Goal: Information Seeking & Learning: Find specific fact

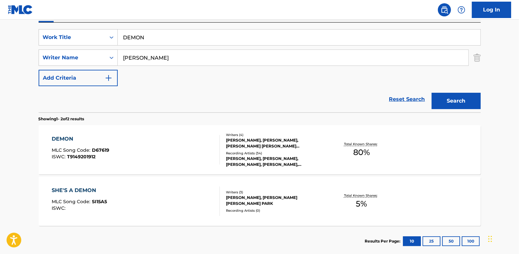
drag, startPoint x: 402, startPoint y: 99, endPoint x: 319, endPoint y: 96, distance: 83.1
click at [402, 98] on link "Reset Search" at bounding box center [407, 99] width 43 height 14
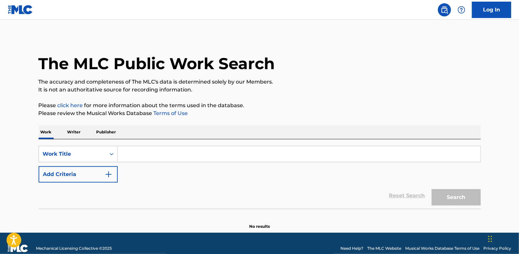
paste input "MOVE ([DOMAIN_NAME] AND GOLDBUUDA)"
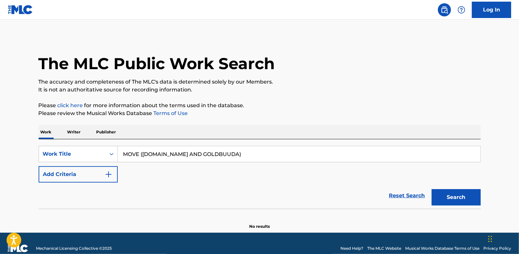
type input "MOVE ([DOMAIN_NAME] AND GOLDBUUDA)"
click at [80, 171] on button "Add Criteria" at bounding box center [78, 174] width 79 height 16
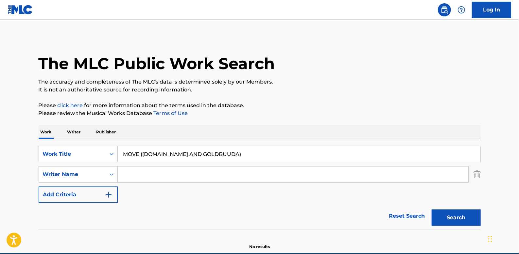
paste input "[PERSON_NAME] [PERSON_NAME]"
type input "[PERSON_NAME] [PERSON_NAME]"
click at [455, 215] on button "Search" at bounding box center [456, 217] width 49 height 16
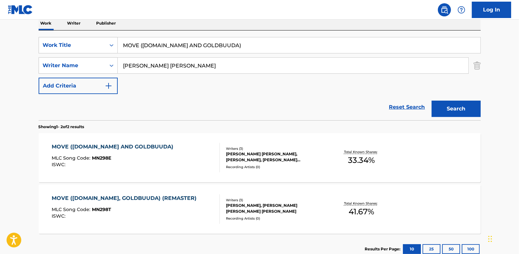
scroll to position [119, 0]
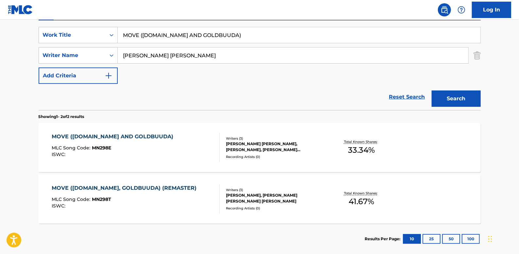
click at [411, 94] on link "Reset Search" at bounding box center [407, 97] width 43 height 14
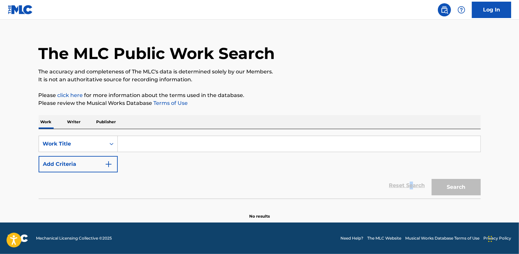
scroll to position [0, 0]
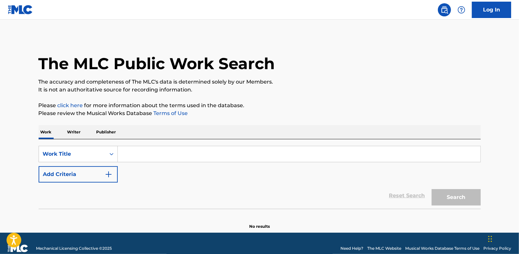
paste input "LIE & CRY ([DOMAIN_NAME] L)"
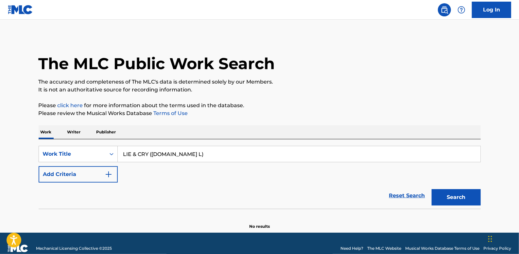
type input "LIE & CRY ([DOMAIN_NAME] L)"
click at [77, 177] on button "Add Criteria" at bounding box center [78, 174] width 79 height 16
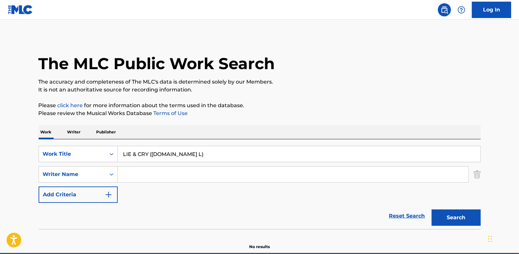
paste input "Young [PERSON_NAME]"
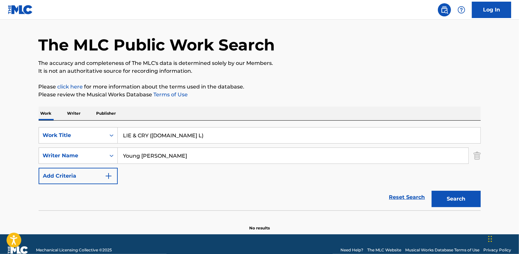
scroll to position [30, 0]
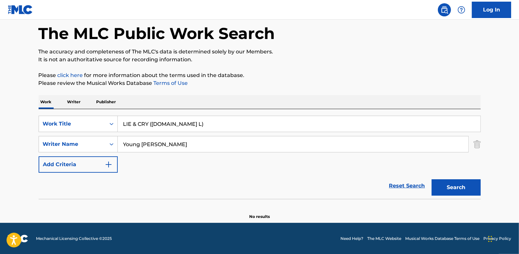
type input "Young [PERSON_NAME]"
click at [472, 186] on button "Search" at bounding box center [456, 187] width 49 height 16
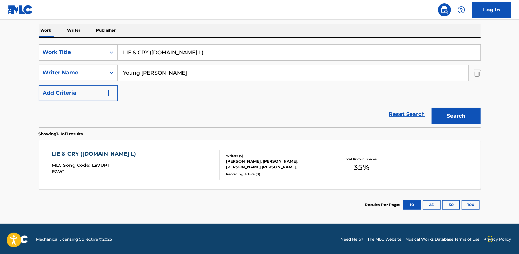
scroll to position [102, 0]
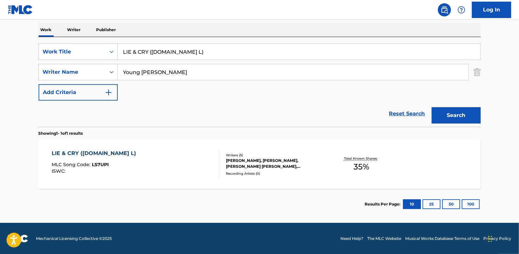
drag, startPoint x: 402, startPoint y: 114, endPoint x: 187, endPoint y: 96, distance: 216.3
click at [402, 114] on link "Reset Search" at bounding box center [407, 113] width 43 height 14
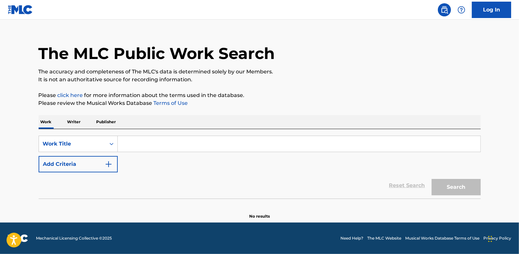
scroll to position [0, 0]
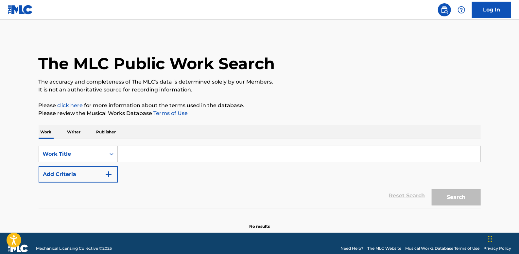
paste input "CCTV (FEAT. LEELLAMARZ)"
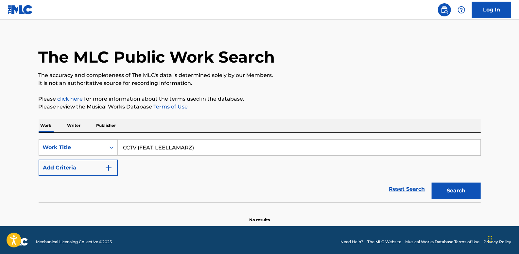
scroll to position [10, 0]
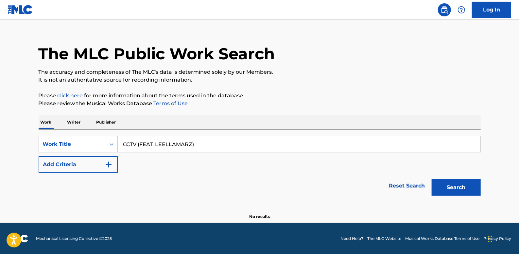
click at [87, 163] on button "Add Criteria" at bounding box center [78, 164] width 79 height 16
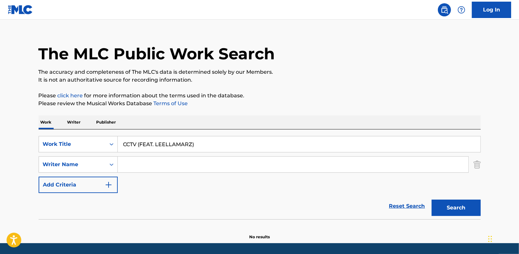
drag, startPoint x: 202, startPoint y: 143, endPoint x: 139, endPoint y: 142, distance: 63.1
click at [139, 142] on input "CCTV (FEAT. LEELLAMARZ)" at bounding box center [299, 144] width 363 height 16
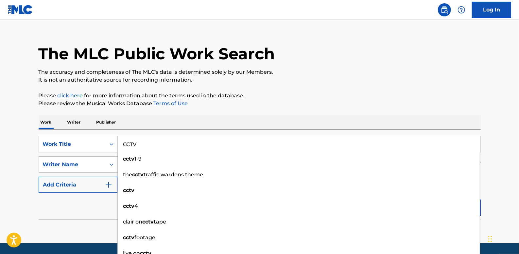
type input "CCTV"
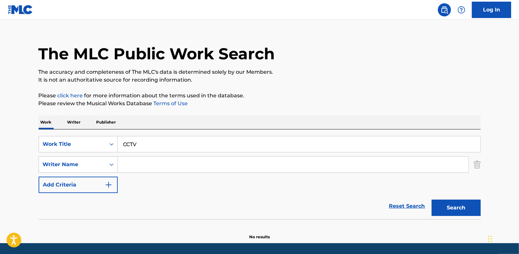
paste input "[PERSON_NAME];"
type input "[PERSON_NAME]"
click at [454, 205] on button "Search" at bounding box center [456, 207] width 49 height 16
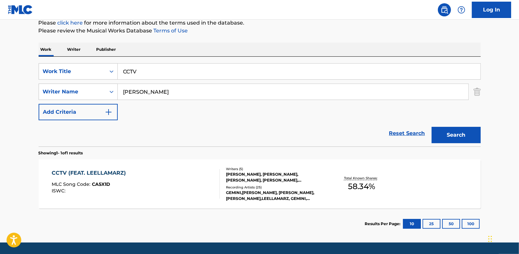
scroll to position [99, 0]
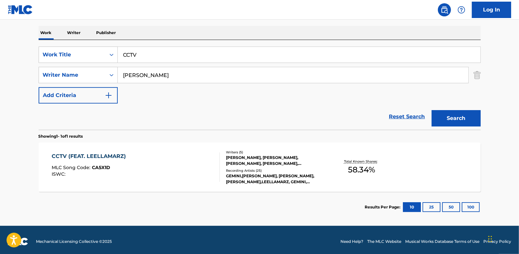
click at [162, 165] on div "CCTV (FEAT. LEELLAMARZ) MLC Song Code : CA5X1D ISWC :" at bounding box center [136, 166] width 168 height 29
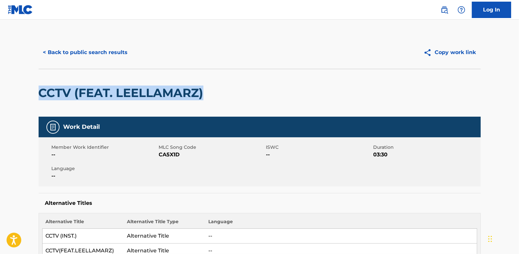
drag, startPoint x: 212, startPoint y: 97, endPoint x: 37, endPoint y: 103, distance: 175.4
copy h2 "CCTV (FEAT. LEELLAMARZ)"
click at [118, 49] on button "< Back to public search results" at bounding box center [86, 52] width 94 height 16
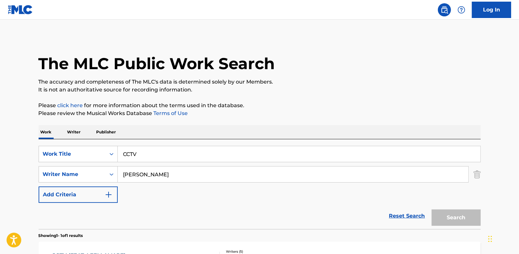
scroll to position [65, 0]
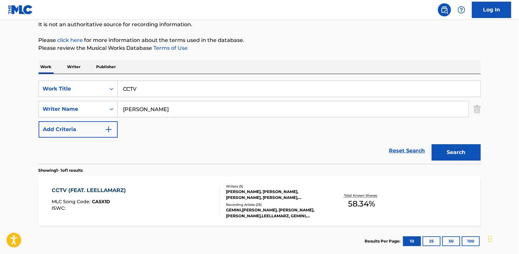
click at [410, 149] on link "Reset Search" at bounding box center [407, 150] width 43 height 14
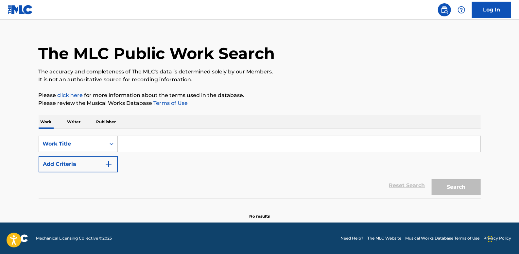
scroll to position [0, 0]
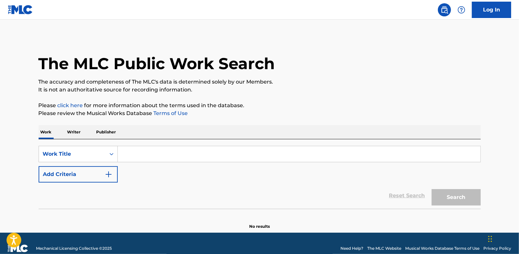
paste input "MY BAD"
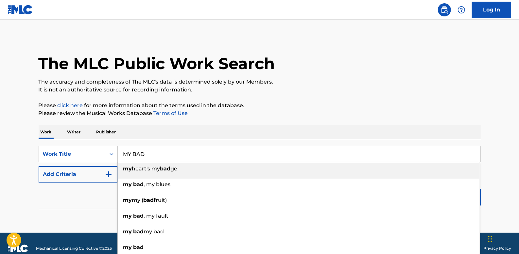
type input "MY BAD"
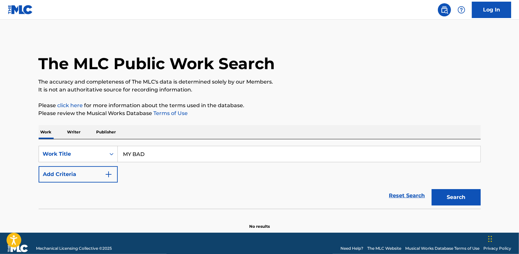
click at [88, 175] on button "Add Criteria" at bounding box center [78, 174] width 79 height 16
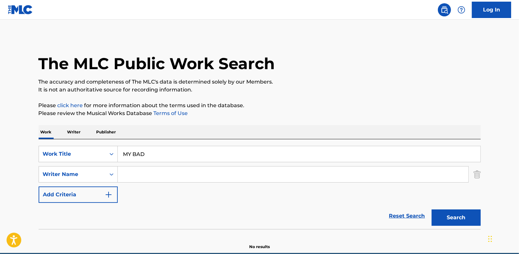
click at [147, 176] on input "Search Form" at bounding box center [293, 174] width 351 height 16
paste input "[PERSON_NAME] [PERSON_NAME]"
type input "[PERSON_NAME] [PERSON_NAME]"
click at [459, 216] on button "Search" at bounding box center [456, 217] width 49 height 16
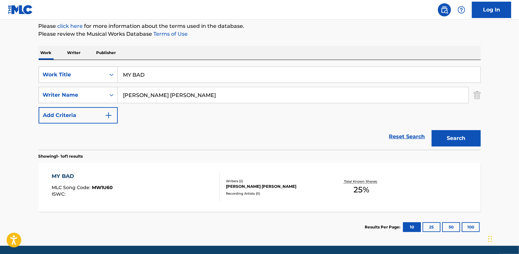
scroll to position [89, 0]
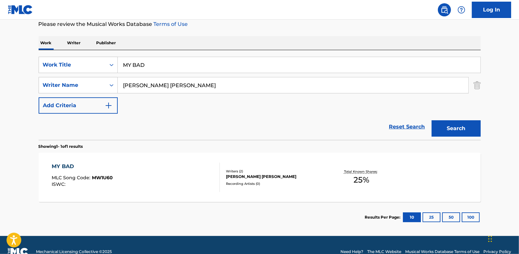
click at [399, 123] on link "Reset Search" at bounding box center [407, 126] width 43 height 14
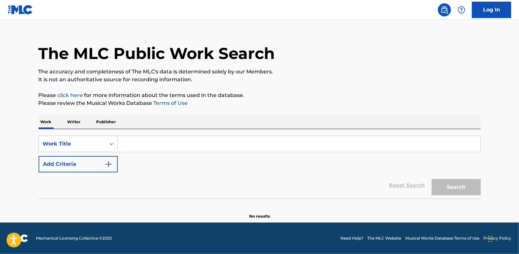
scroll to position [0, 0]
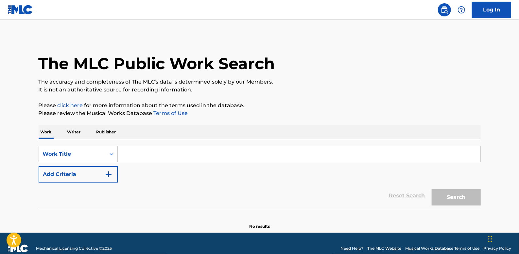
paste input "ADDICT(FEAT.JA MEZZ,DBO,[PERSON_NAME])"
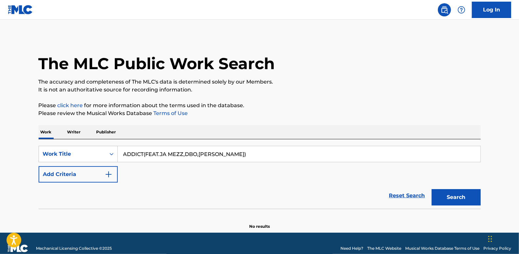
type input "ADDICT(FEAT.JA MEZZ,DBO,[PERSON_NAME])"
click at [89, 173] on button "Add Criteria" at bounding box center [78, 174] width 79 height 16
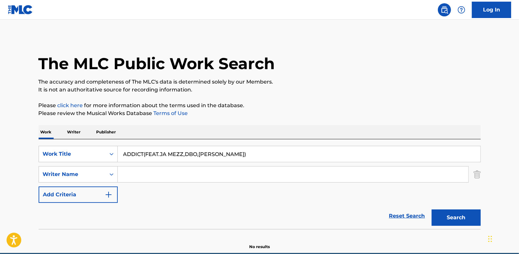
click at [122, 172] on input "Search Form" at bounding box center [293, 174] width 351 height 16
paste input "[PERSON_NAME]"
type input "[PERSON_NAME]"
click at [449, 213] on button "Search" at bounding box center [456, 217] width 49 height 16
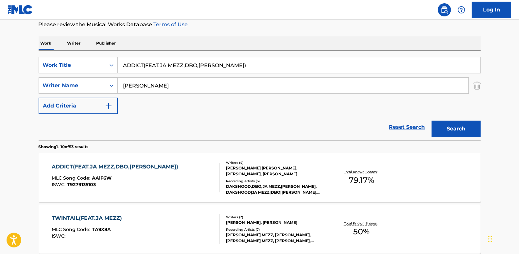
scroll to position [89, 0]
click at [183, 161] on div "ADDICT(FEAT.JA MEZZ,DBO,[PERSON_NAME]) MLC Song Code : AA1F6W ISWC : T927913510…" at bounding box center [260, 176] width 442 height 49
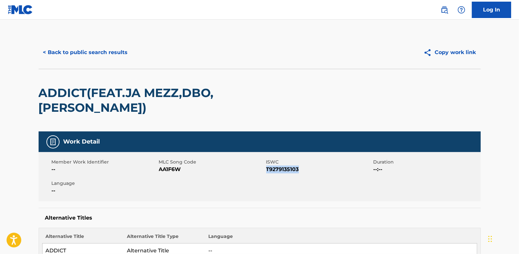
drag, startPoint x: 305, startPoint y: 156, endPoint x: 267, endPoint y: 152, distance: 38.8
click at [267, 165] on span "T9279135103" at bounding box center [319, 169] width 106 height 8
drag, startPoint x: 267, startPoint y: 152, endPoint x: 273, endPoint y: 155, distance: 6.9
copy span "T9279135103"
click at [107, 53] on button "< Back to public search results" at bounding box center [86, 52] width 94 height 16
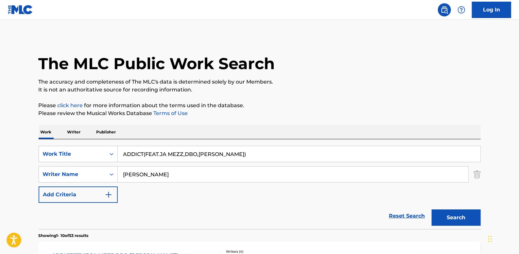
scroll to position [89, 0]
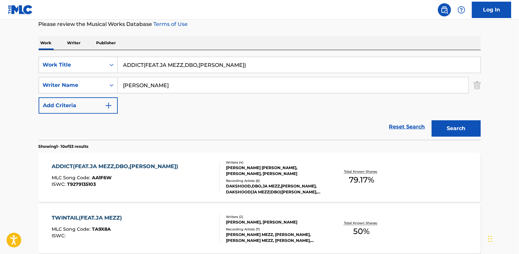
click at [406, 126] on link "Reset Search" at bounding box center [407, 126] width 43 height 14
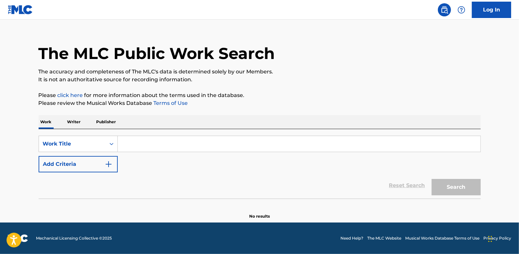
scroll to position [0, 0]
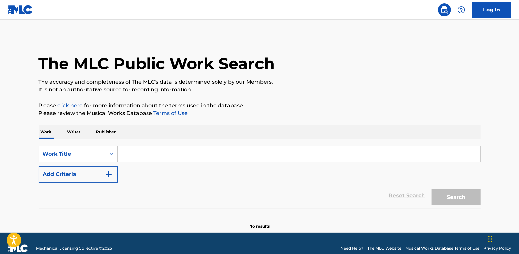
paste input "CIGARETTE"
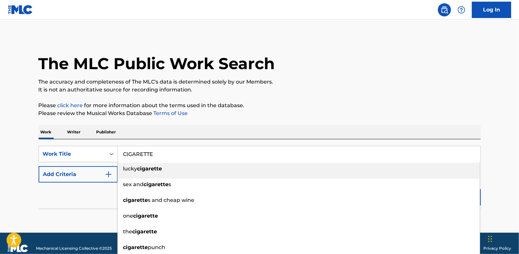
type input "CIGARETTE"
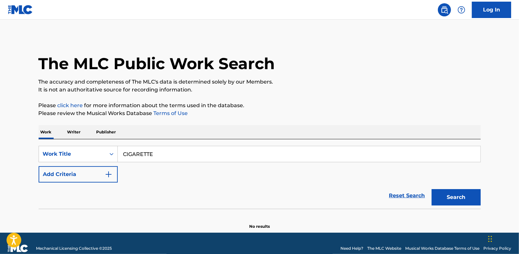
click at [70, 176] on button "Add Criteria" at bounding box center [78, 174] width 79 height 16
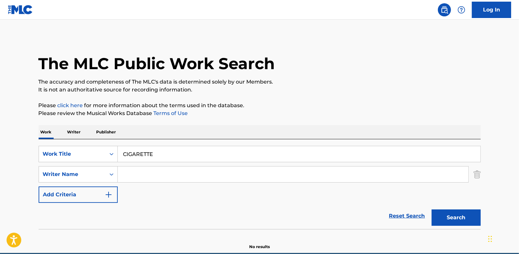
click at [140, 175] on input "Search Form" at bounding box center [293, 174] width 351 height 16
paste input "[PERSON_NAME]"
type input "[PERSON_NAME]"
drag, startPoint x: 461, startPoint y: 217, endPoint x: 445, endPoint y: 208, distance: 18.6
click at [460, 218] on button "Search" at bounding box center [456, 217] width 49 height 16
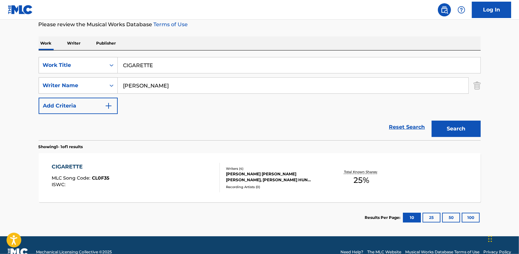
scroll to position [89, 0]
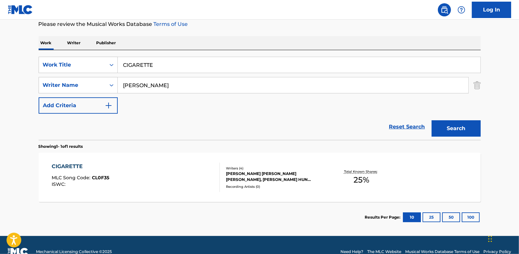
click at [180, 164] on div "CIGARETTE MLC Song Code : CL0F35 ISWC :" at bounding box center [136, 176] width 168 height 29
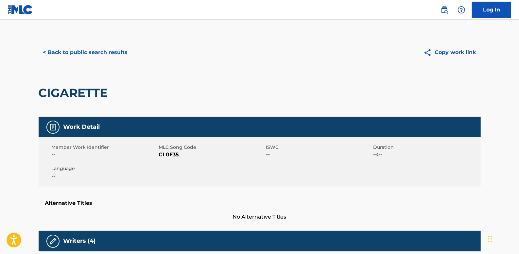
click at [108, 51] on button "< Back to public search results" at bounding box center [86, 52] width 94 height 16
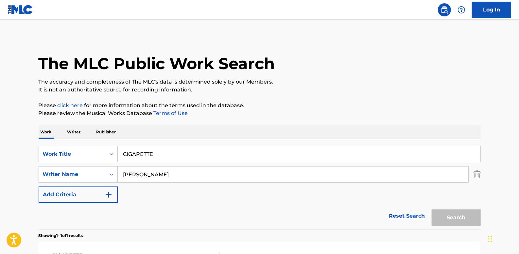
scroll to position [65, 0]
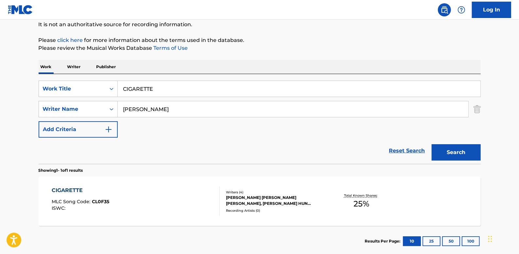
click at [402, 147] on link "Reset Search" at bounding box center [407, 150] width 43 height 14
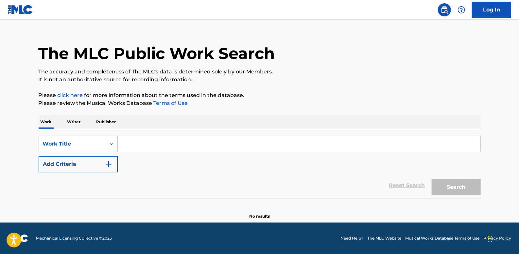
scroll to position [0, 0]
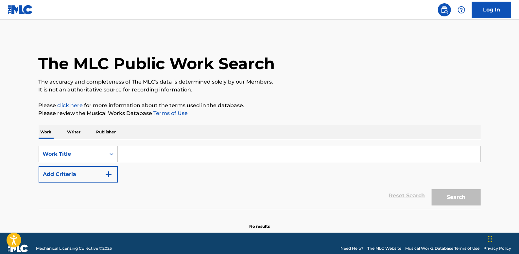
paste input "#SEEYOUTMR"
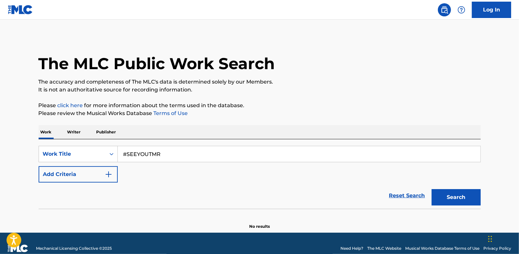
type input "#SEEYOUTMR"
click at [83, 171] on button "Add Criteria" at bounding box center [78, 174] width 79 height 16
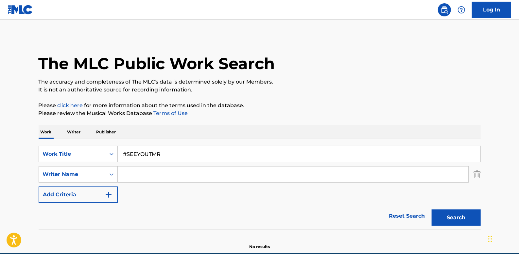
click at [122, 173] on input "Search Form" at bounding box center [293, 174] width 351 height 16
paste input "[PERSON_NAME] [PERSON_NAME]"
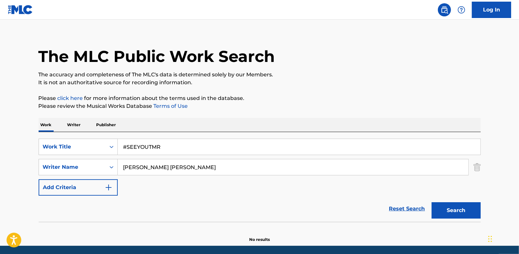
scroll to position [30, 0]
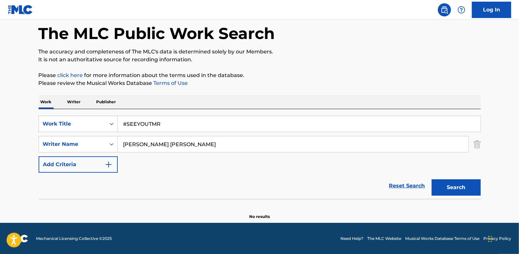
type input "[PERSON_NAME] [PERSON_NAME]"
click at [475, 184] on button "Search" at bounding box center [456, 187] width 49 height 16
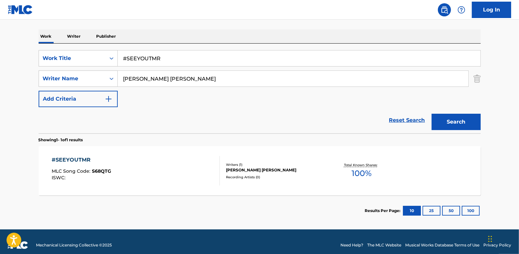
scroll to position [102, 0]
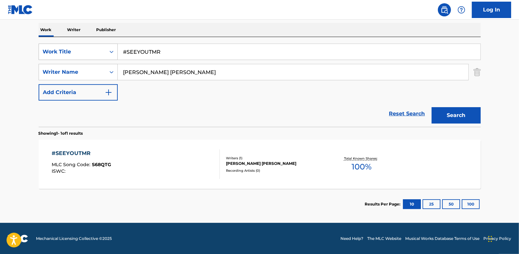
drag, startPoint x: 175, startPoint y: 52, endPoint x: 109, endPoint y: 47, distance: 65.6
click at [109, 47] on div "SearchWithCriteria89b58974-b7fc-4c3b-8f48-836f989d0028 Work Title #SEEYOUTMR" at bounding box center [260, 52] width 442 height 16
